Goal: Check status: Check status

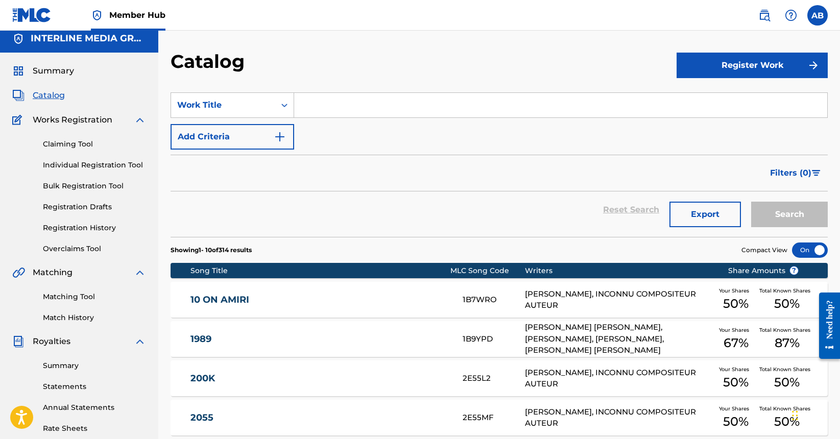
click at [45, 93] on span "Catalog" at bounding box center [49, 95] width 32 height 12
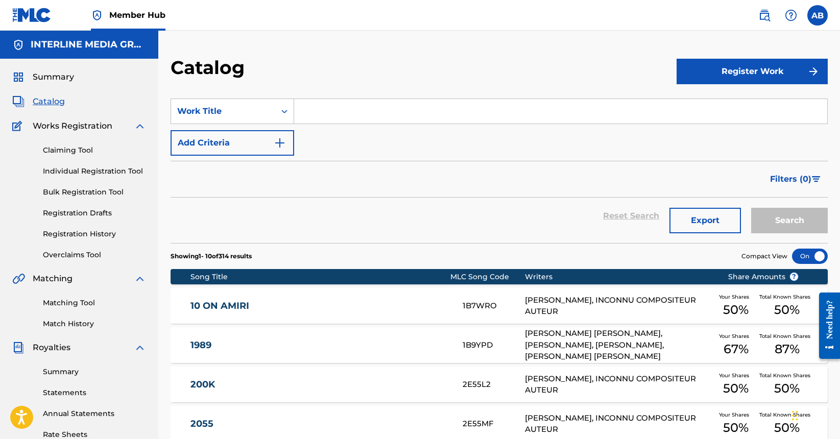
click at [53, 96] on span "Catalog" at bounding box center [49, 102] width 32 height 12
click at [63, 77] on span "Summary" at bounding box center [53, 77] width 41 height 12
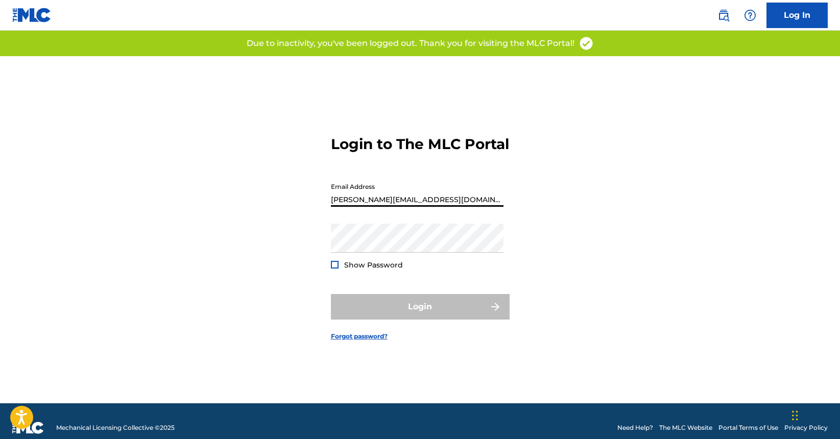
type input "[PERSON_NAME][EMAIL_ADDRESS][DOMAIN_NAME]"
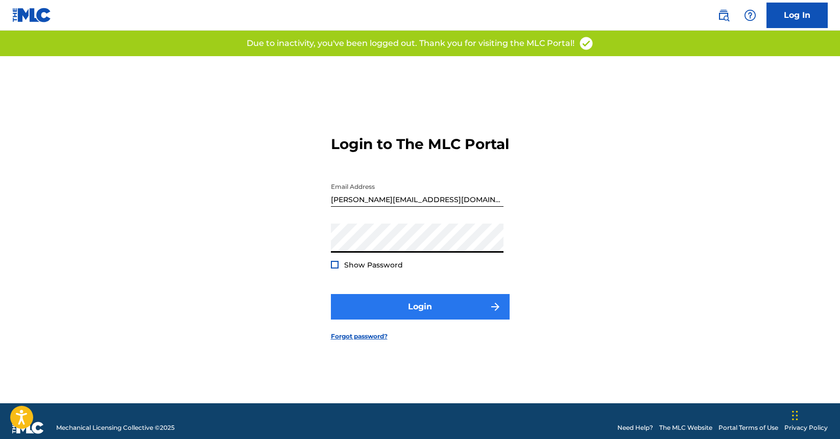
click at [427, 318] on button "Login" at bounding box center [420, 307] width 179 height 26
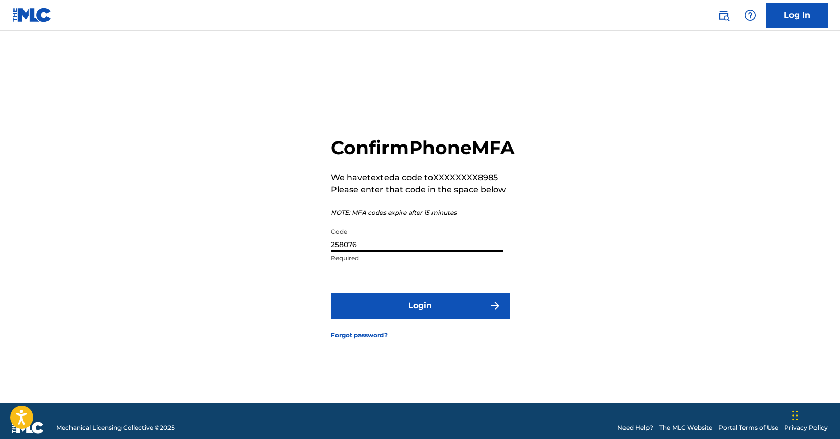
type input "258076"
click at [420, 317] on button "Login" at bounding box center [420, 306] width 179 height 26
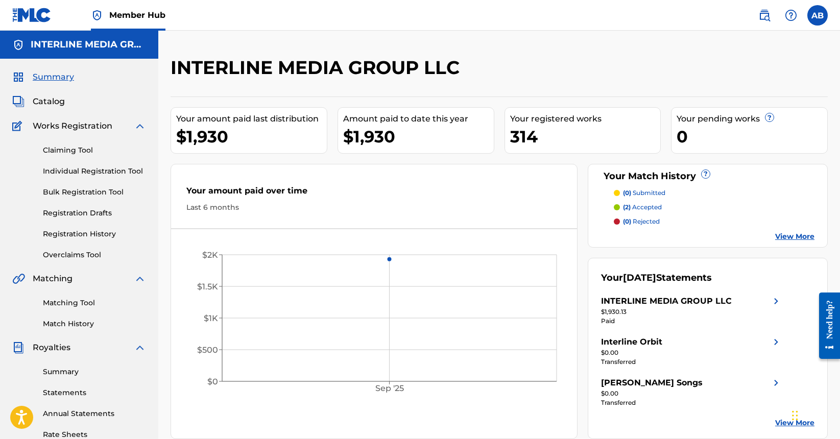
drag, startPoint x: 589, startPoint y: 93, endPoint x: 321, endPoint y: 113, distance: 268.9
click at [589, 93] on div "INTERLINE MEDIA GROUP LLC Your amount paid last distribution $1,930 Amount paid…" at bounding box center [500, 247] width 658 height 383
click at [50, 97] on span "Catalog" at bounding box center [49, 102] width 32 height 12
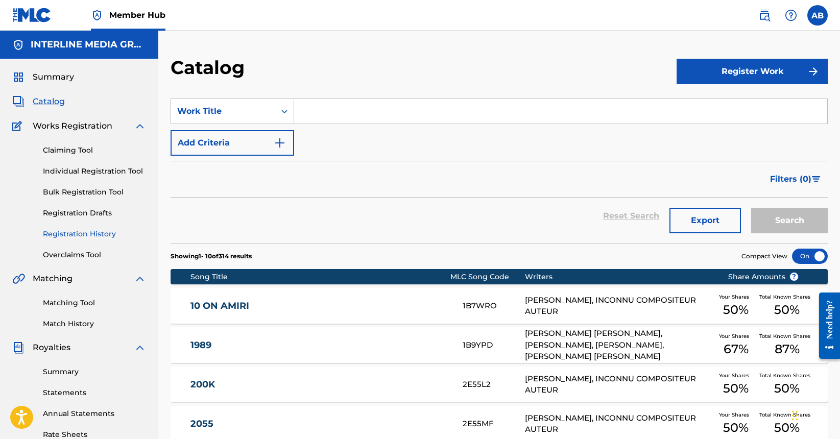
click at [87, 232] on link "Registration History" at bounding box center [94, 234] width 103 height 11
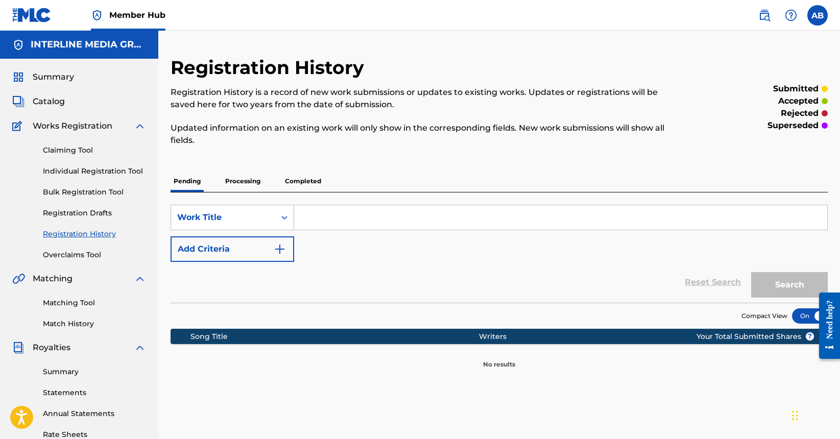
click at [300, 181] on p "Completed" at bounding box center [303, 181] width 42 height 21
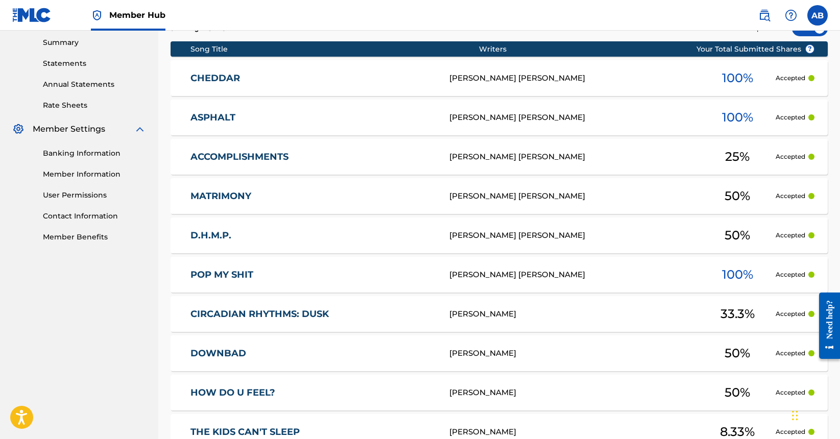
scroll to position [428, 0]
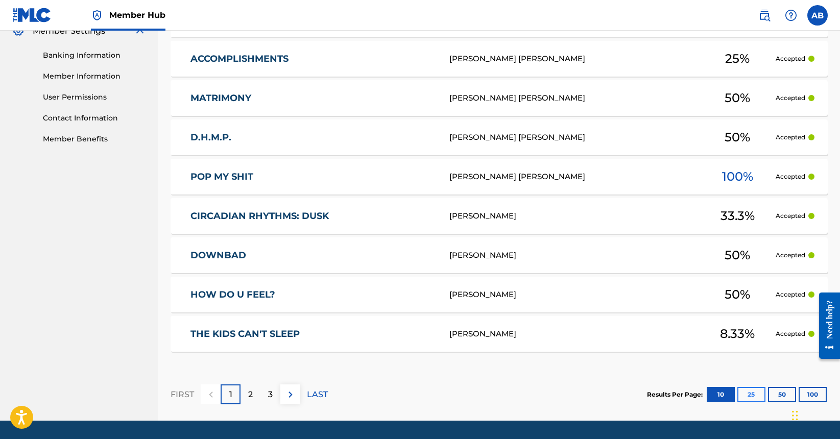
click at [746, 399] on button "25" at bounding box center [752, 394] width 28 height 15
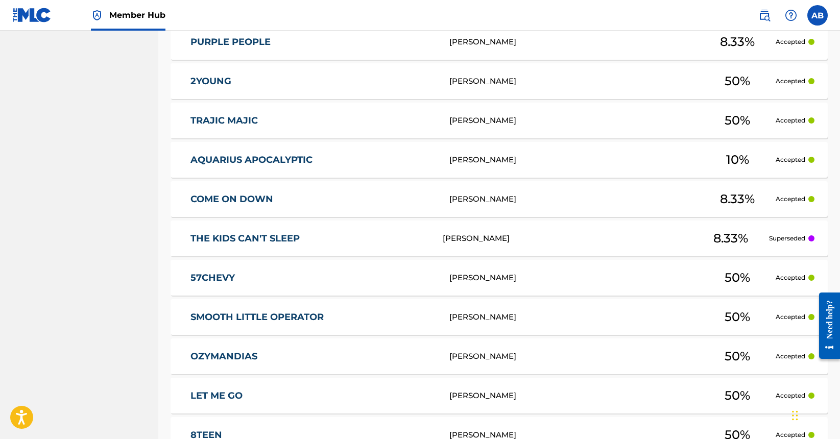
scroll to position [851, 0]
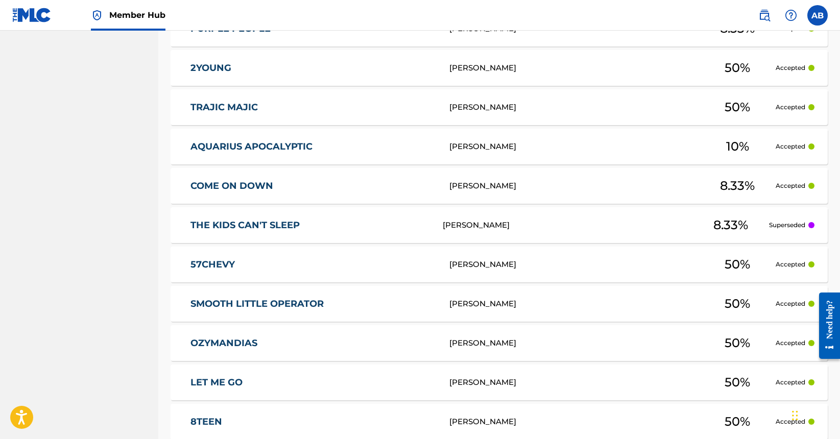
click at [497, 302] on div "[PERSON_NAME]" at bounding box center [575, 304] width 250 height 12
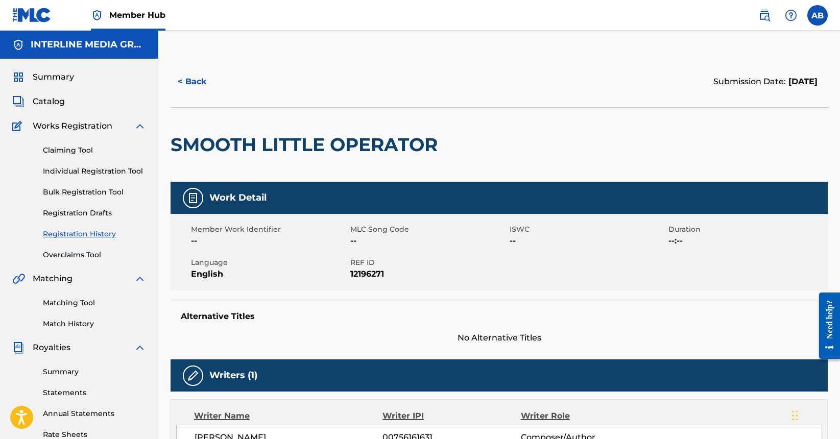
scroll to position [65, 0]
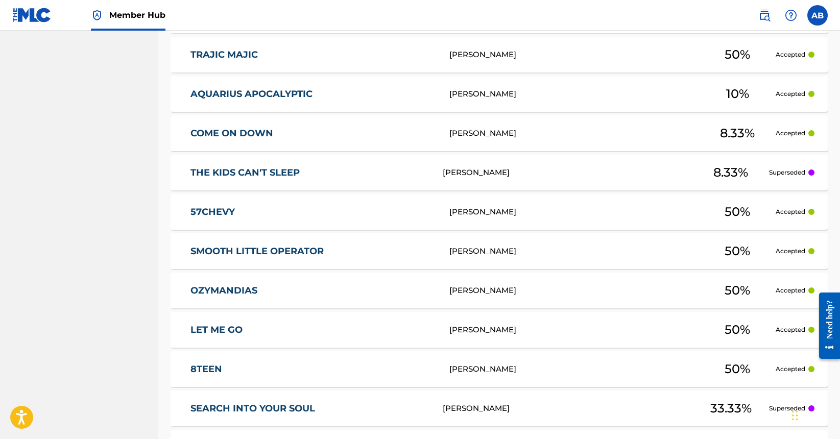
scroll to position [1048, 0]
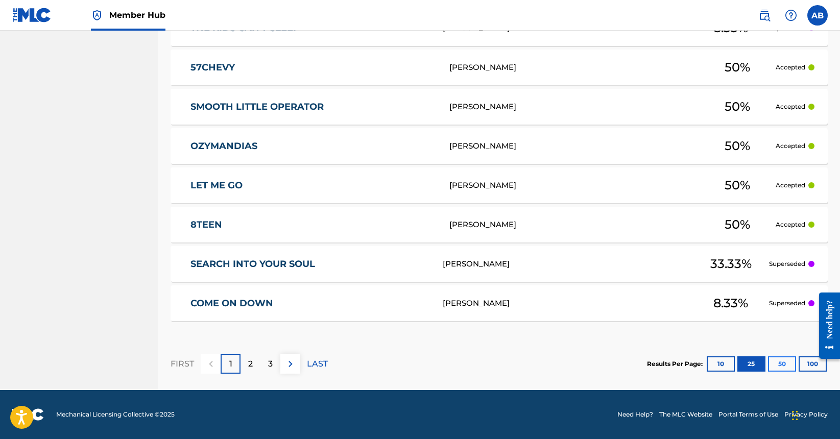
click at [778, 366] on button "50" at bounding box center [782, 364] width 28 height 15
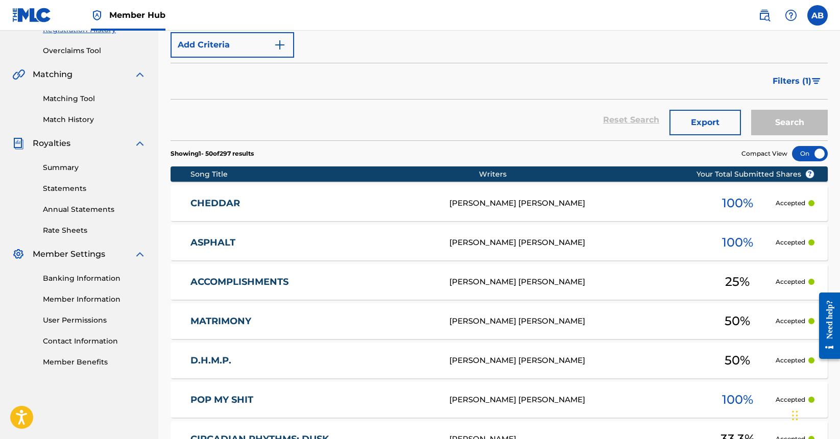
scroll to position [0, 0]
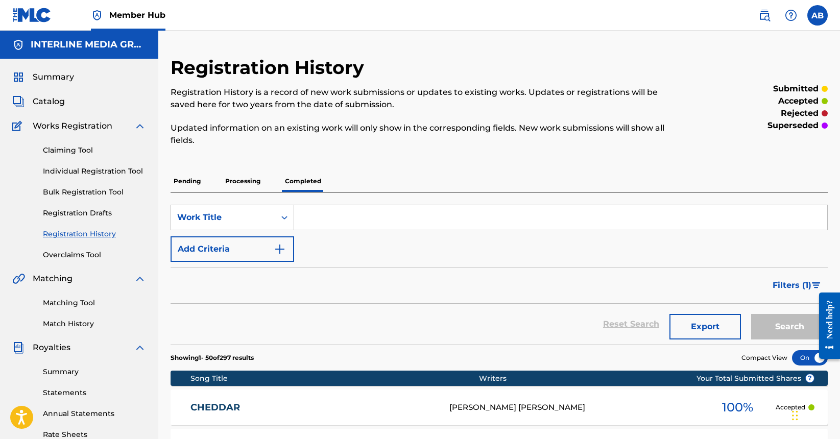
drag, startPoint x: 411, startPoint y: 160, endPoint x: 571, endPoint y: 136, distance: 161.1
drag, startPoint x: 180, startPoint y: 183, endPoint x: 219, endPoint y: 184, distance: 39.4
click at [180, 183] on p "Pending" at bounding box center [187, 181] width 33 height 21
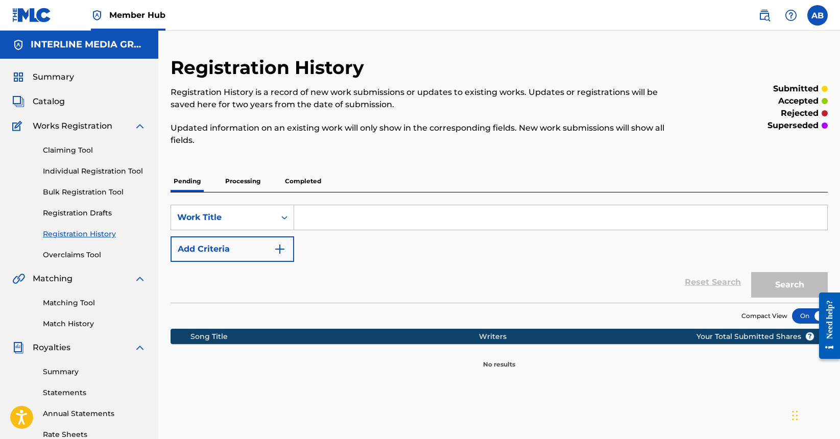
click at [242, 190] on p "Processing" at bounding box center [242, 181] width 41 height 21
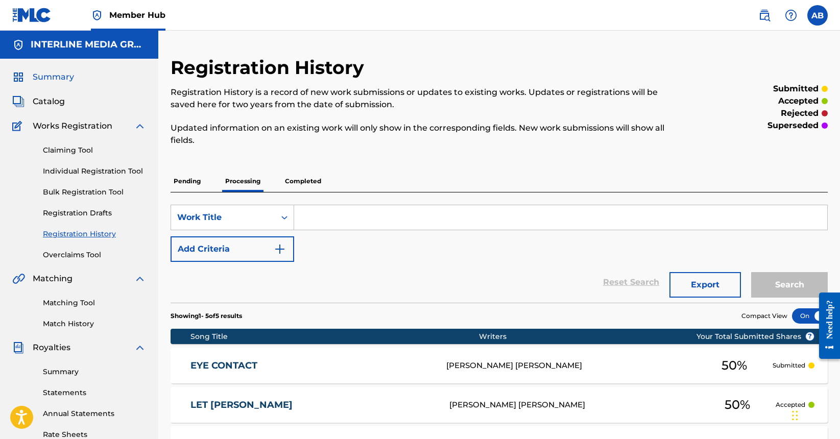
click at [67, 77] on span "Summary" at bounding box center [53, 77] width 41 height 12
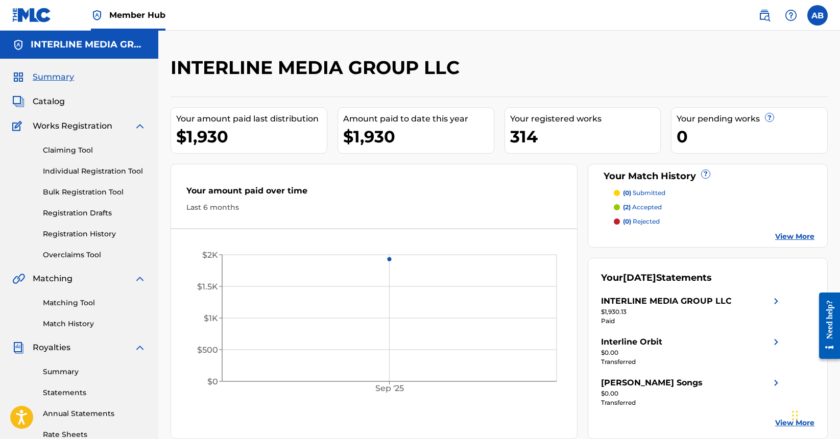
click at [583, 76] on div "INTERLINE MEDIA GROUP LLC" at bounding box center [424, 71] width 506 height 30
click at [581, 73] on div "INTERLINE MEDIA GROUP LLC" at bounding box center [424, 71] width 506 height 30
